Goal: Task Accomplishment & Management: Manage account settings

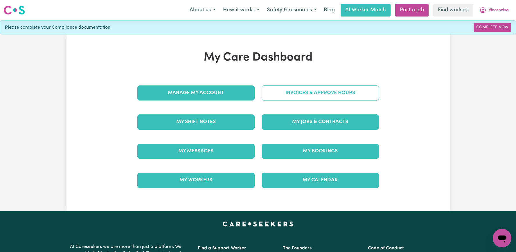
click at [288, 90] on link "Invoices & Approve Hours" at bounding box center [319, 93] width 117 height 15
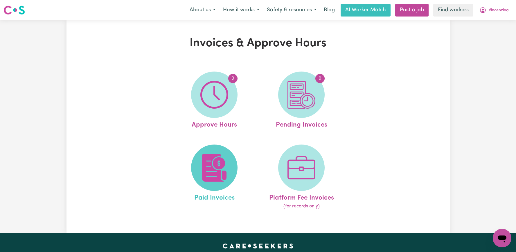
click at [217, 170] on img at bounding box center [214, 168] width 28 height 28
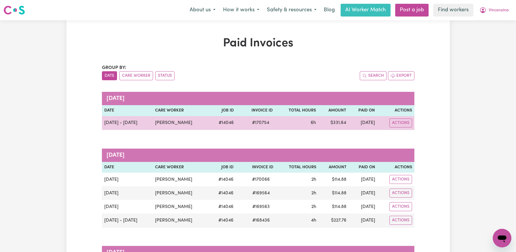
drag, startPoint x: 186, startPoint y: 124, endPoint x: 148, endPoint y: 124, distance: 37.7
click at [148, 124] on tr "[DATE] - [DATE] [PERSON_NAME] # 14046 # 170754 6h $ 331.64 [DATE] Actions" at bounding box center [258, 123] width 312 height 14
copy tr "[PERSON_NAME]"
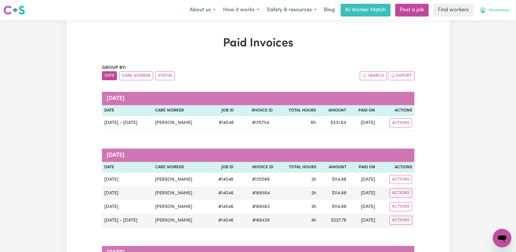
click at [488, 9] on span "Vincenzina" at bounding box center [498, 10] width 20 height 6
click at [484, 33] on link "Logout" at bounding box center [489, 33] width 46 height 11
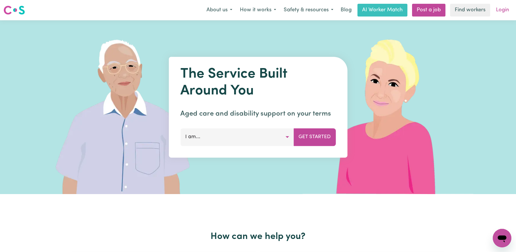
click at [500, 11] on link "Login" at bounding box center [502, 10] width 20 height 13
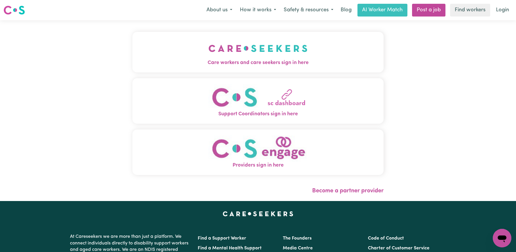
click at [239, 48] on img "Care workers and care seekers sign in here" at bounding box center [257, 48] width 99 height 21
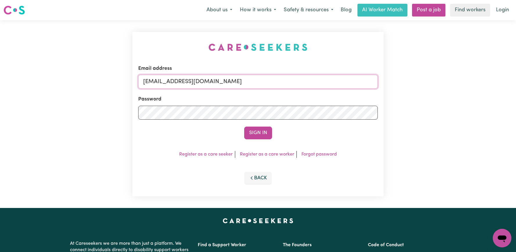
drag, startPoint x: 344, startPoint y: 80, endPoint x: 173, endPoint y: 81, distance: 170.6
click at [173, 81] on input "[EMAIL_ADDRESS][DOMAIN_NAME]" at bounding box center [257, 82] width 239 height 14
click at [208, 89] on div "Email address superuser~[GEOGRAPHIC_DATA]" at bounding box center [257, 77] width 239 height 24
click at [207, 81] on input "superuser~[PERSON_NAME]" at bounding box center [257, 82] width 239 height 14
paste input "[EMAIL_ADDRESS][DOMAIN_NAME]"
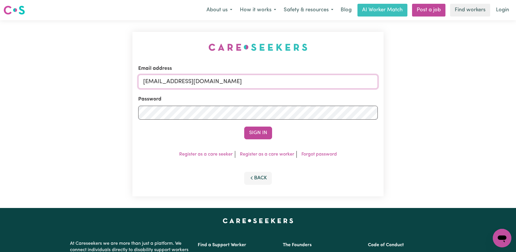
type input "[EMAIL_ADDRESS][DOMAIN_NAME]"
click at [244, 127] on button "Sign In" at bounding box center [258, 133] width 28 height 13
